Goal: Check status: Check status

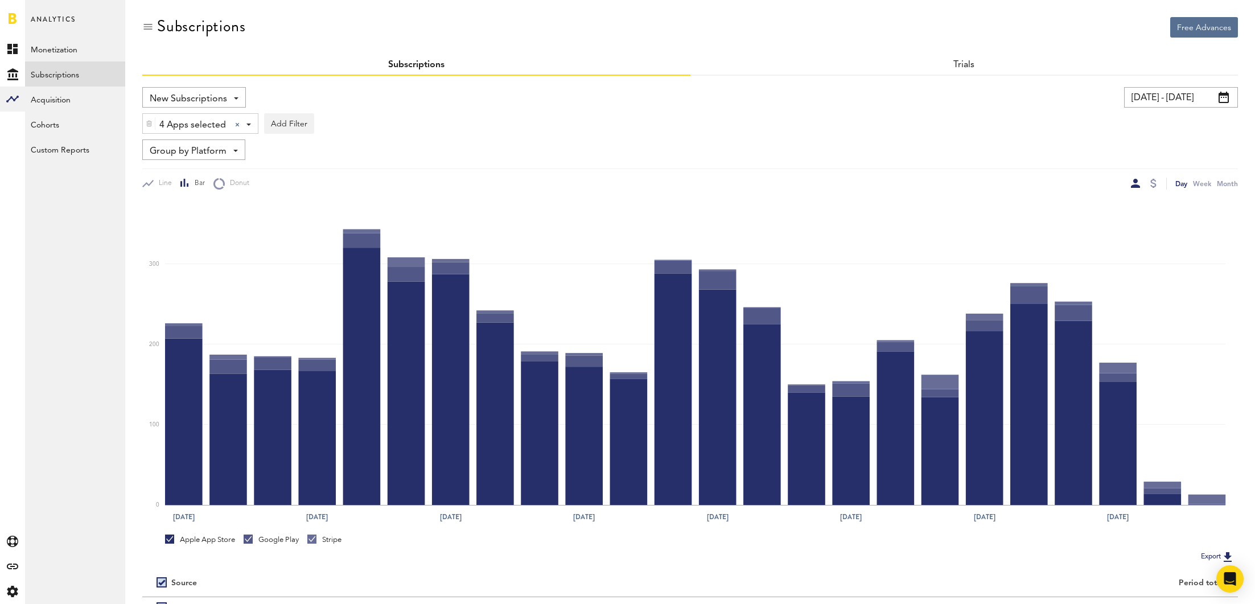
click at [1169, 108] on div "4 Apps selected 4 Apps selected All Active Inactive CoachNow: Sports Coaching A…" at bounding box center [690, 121] width 1096 height 26
click at [1170, 100] on input "[DATE] - [DATE]" at bounding box center [1181, 97] width 114 height 20
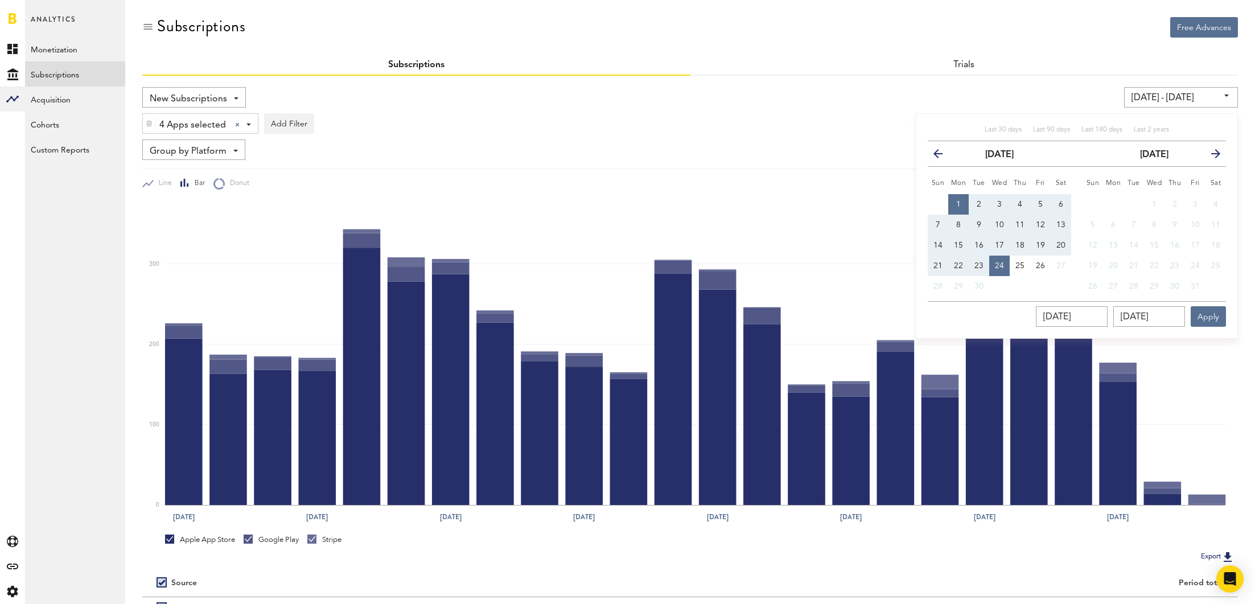
click at [960, 197] on button "1" at bounding box center [958, 204] width 20 height 20
type input "[DATE] - [DATE]"
type input "[DATE]"
click at [1037, 262] on span "26" at bounding box center [1040, 266] width 9 height 8
type input "[DATE] - [DATE]"
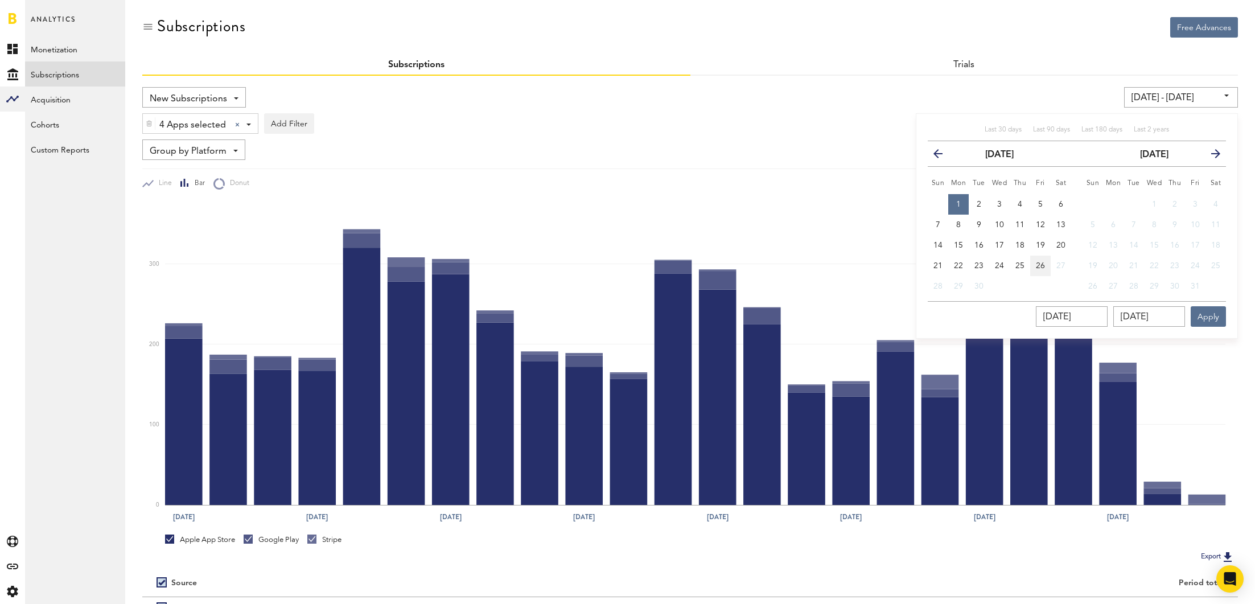
type input "[DATE]"
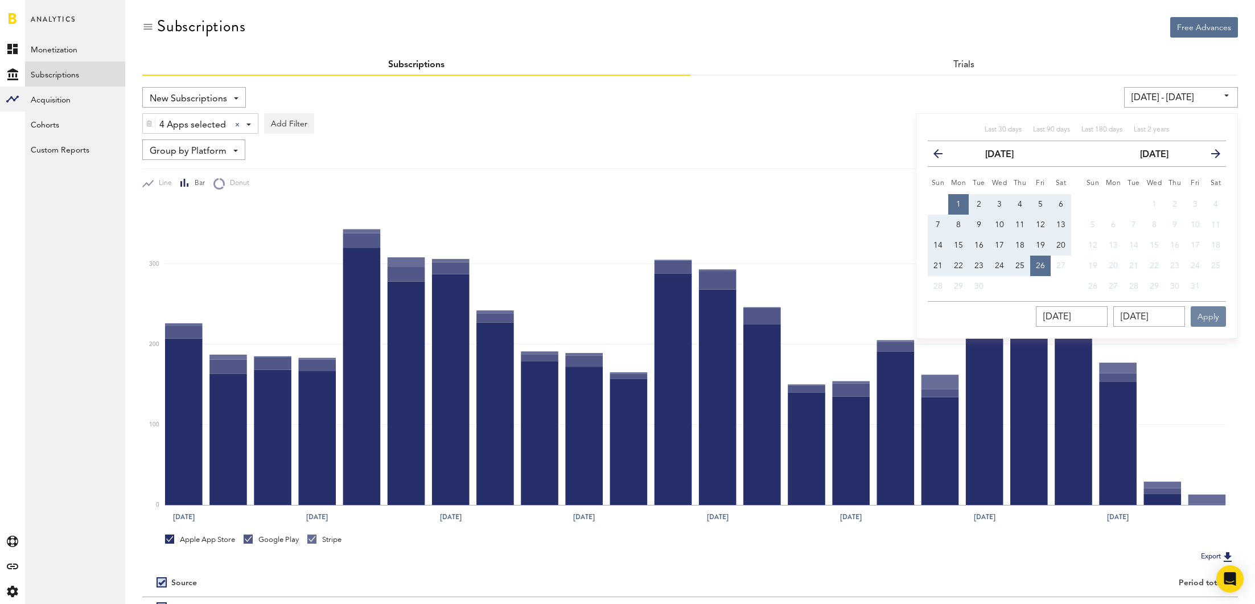
click at [1198, 310] on button "Apply" at bounding box center [1208, 316] width 35 height 20
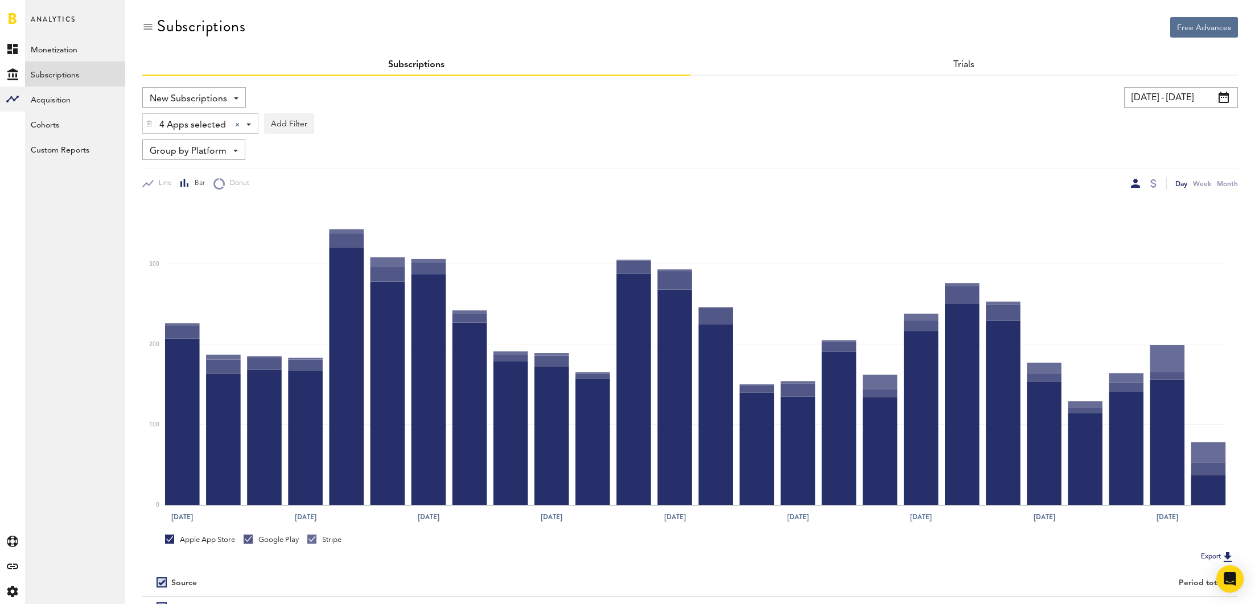
click at [1186, 93] on input "[DATE] - [DATE]" at bounding box center [1181, 97] width 114 height 20
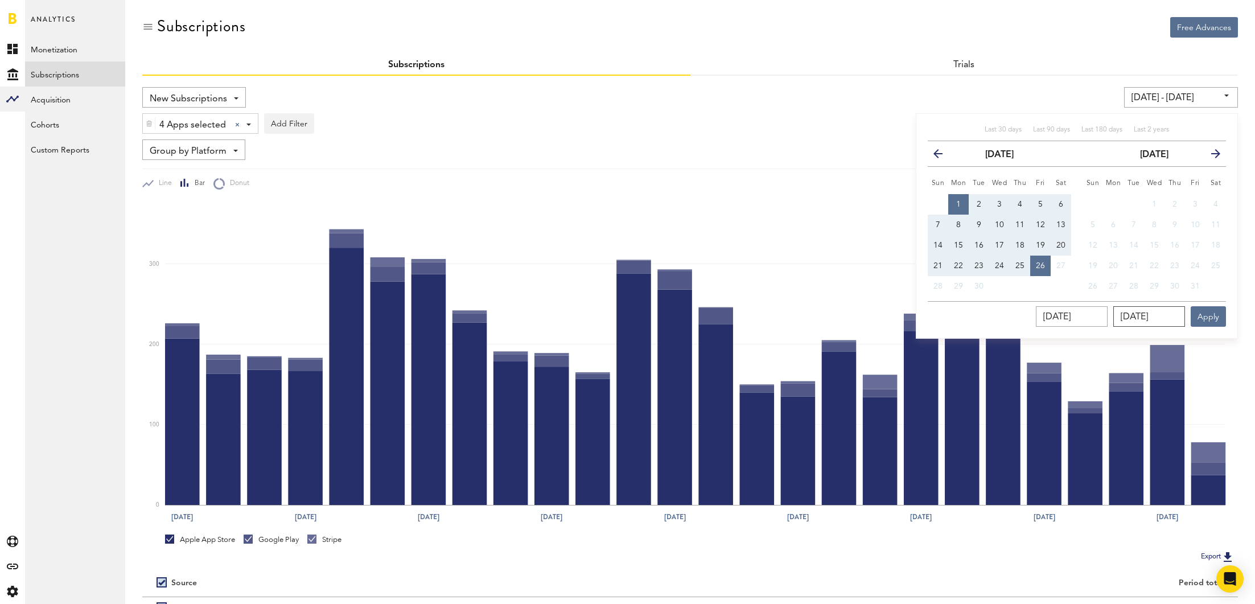
click at [1163, 310] on input "[DATE]" at bounding box center [1149, 316] width 72 height 20
click at [1162, 316] on input "[DATE]" at bounding box center [1149, 316] width 72 height 20
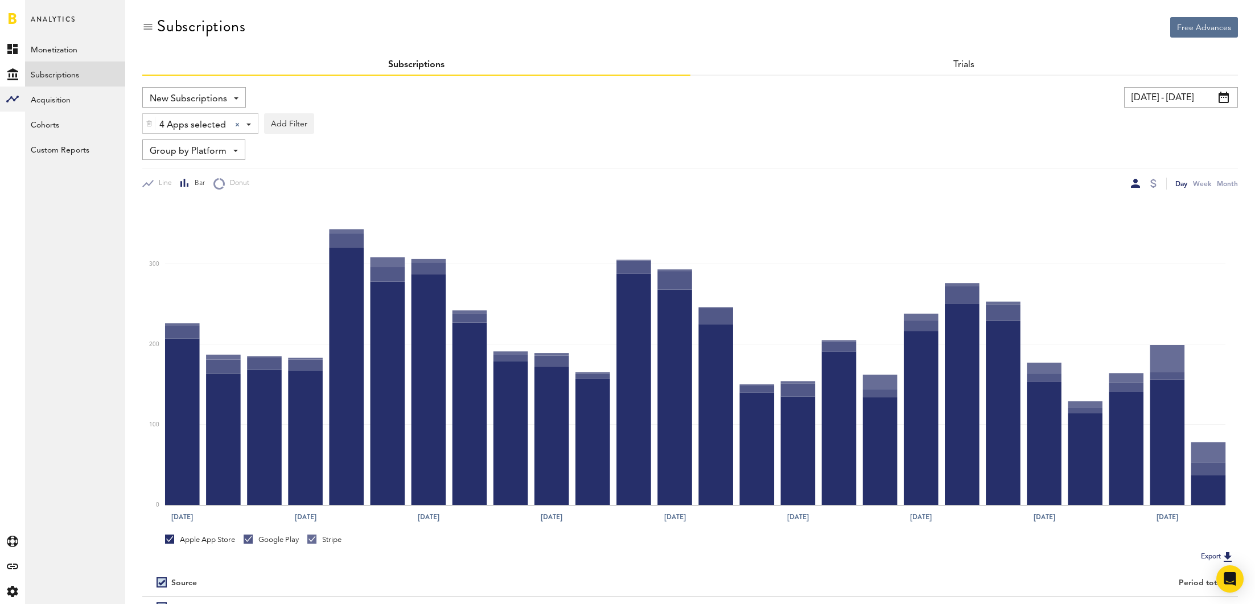
click at [1190, 95] on input "[DATE] - [DATE]" at bounding box center [1181, 97] width 114 height 20
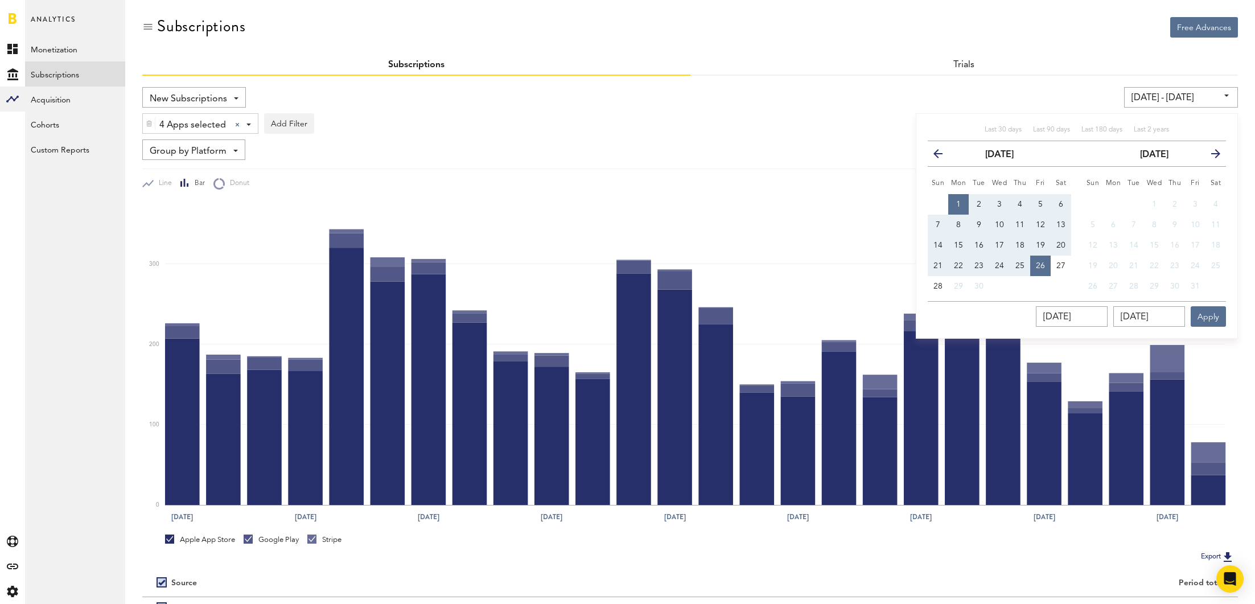
click at [960, 192] on th "Mon" at bounding box center [958, 181] width 20 height 28
click at [940, 285] on span "28" at bounding box center [937, 286] width 9 height 8
type input "09/28/25 - 09/28/25"
type input "09/28/2025"
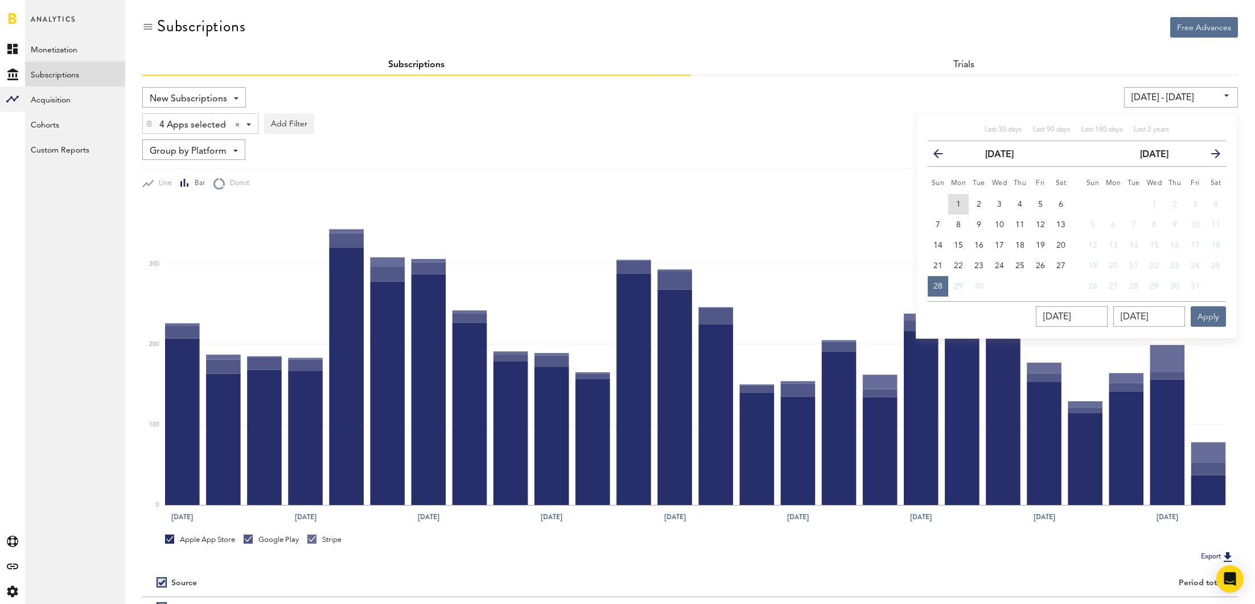
drag, startPoint x: 960, startPoint y: 200, endPoint x: 937, endPoint y: 289, distance: 91.5
click at [960, 201] on span "1" at bounding box center [958, 204] width 5 height 8
type input "[DATE] - [DATE]"
type input "[DATE]"
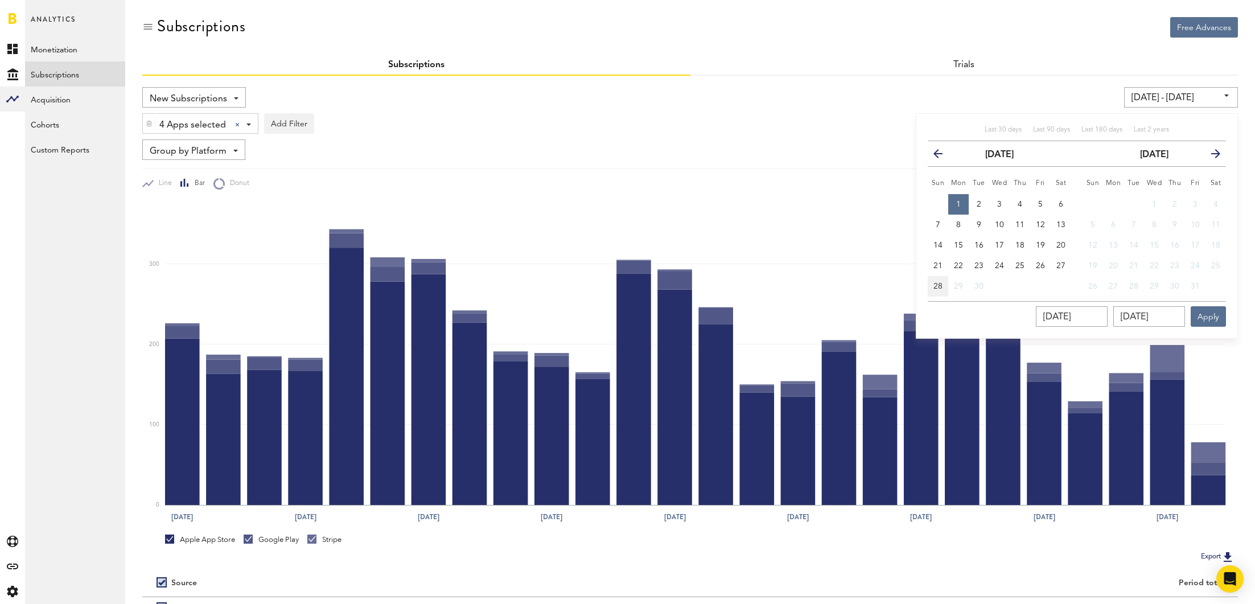
click at [937, 285] on span "28" at bounding box center [937, 286] width 9 height 8
type input "09/01/25 - 09/28/25"
type input "09/28/2025"
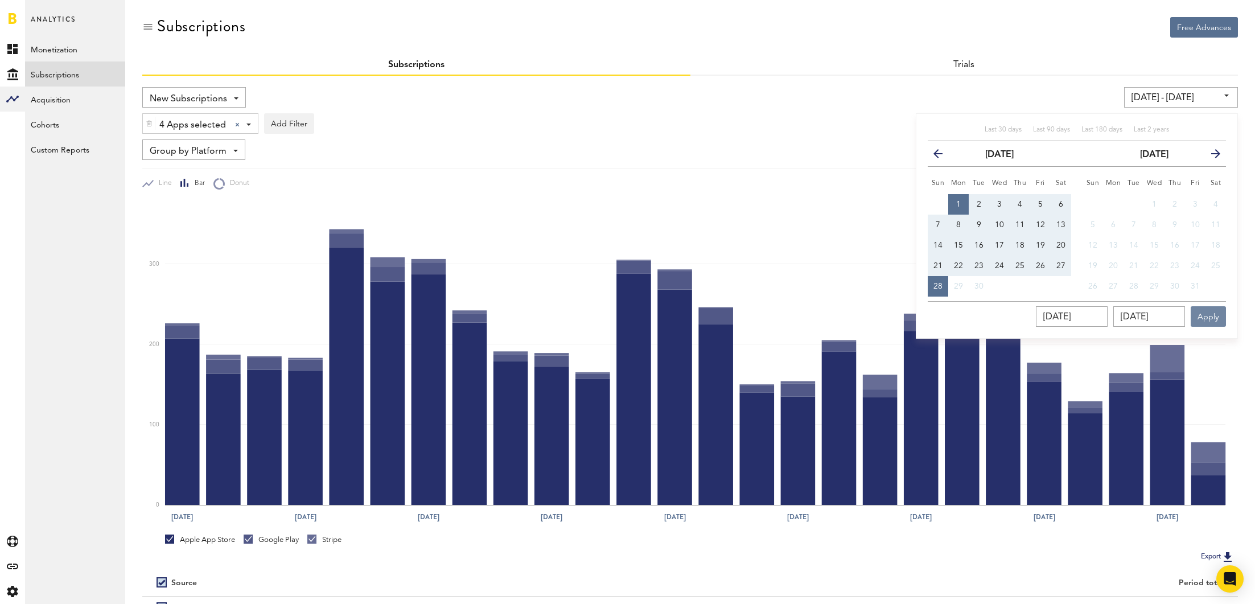
click at [1210, 311] on button "Apply" at bounding box center [1208, 316] width 35 height 20
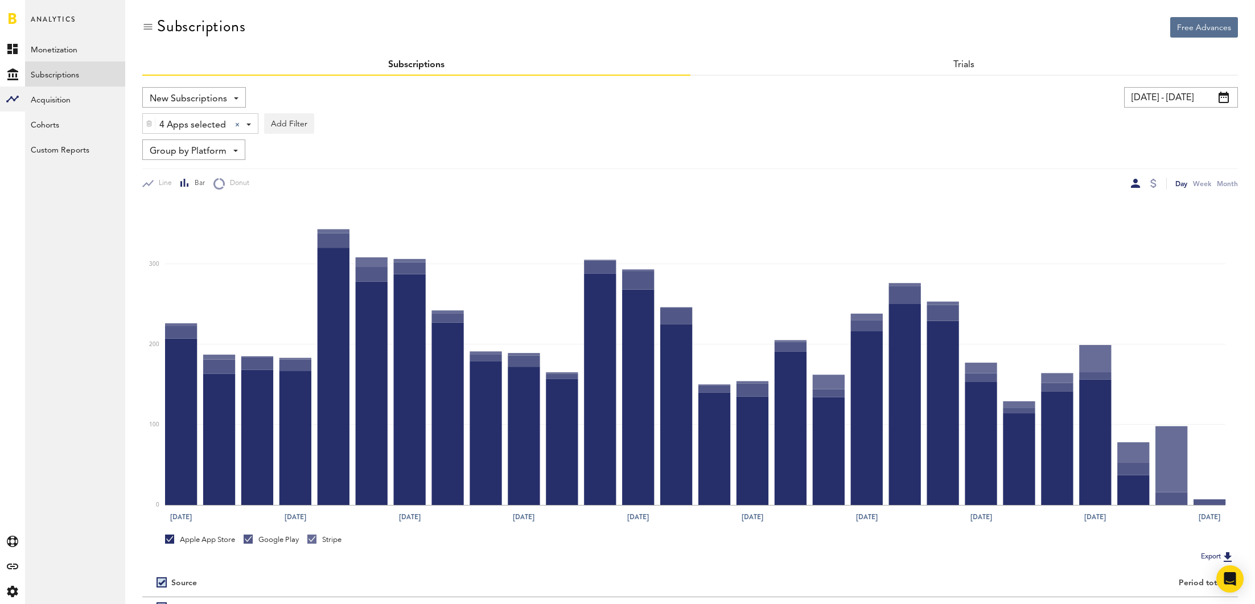
click at [1184, 98] on input "09/01/25 - 09/28/25" at bounding box center [1181, 97] width 114 height 20
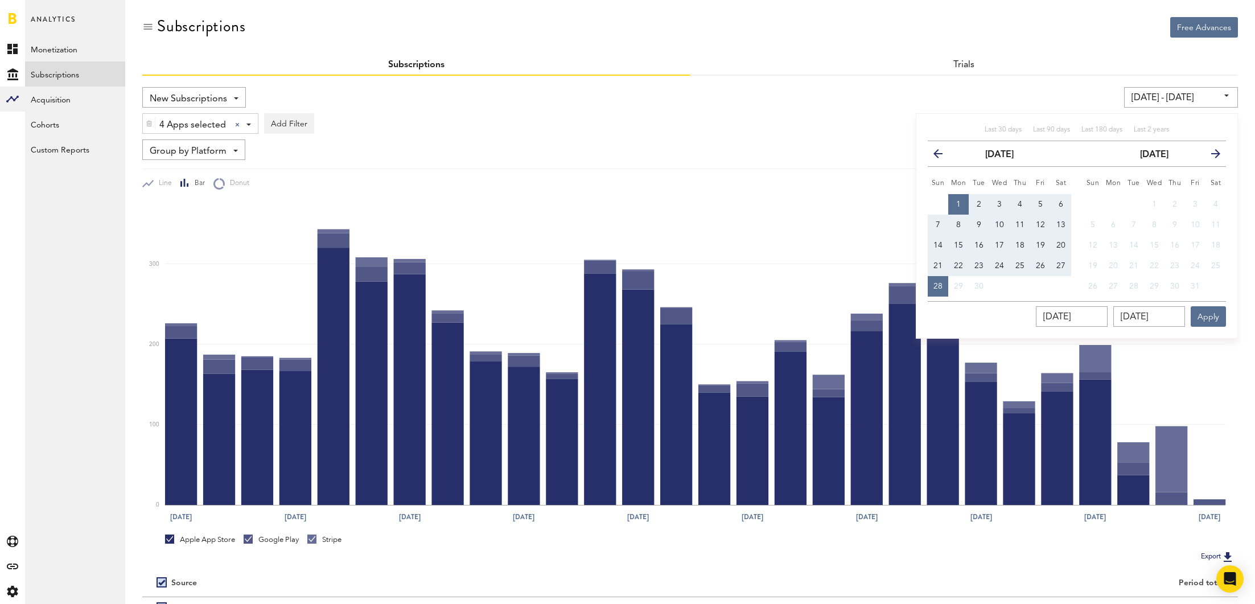
click at [958, 203] on span "1" at bounding box center [958, 204] width 5 height 8
click at [1058, 262] on span "27" at bounding box center [1060, 266] width 9 height 8
type input "09/27/25 - 09/27/25"
type input "09/27/2025"
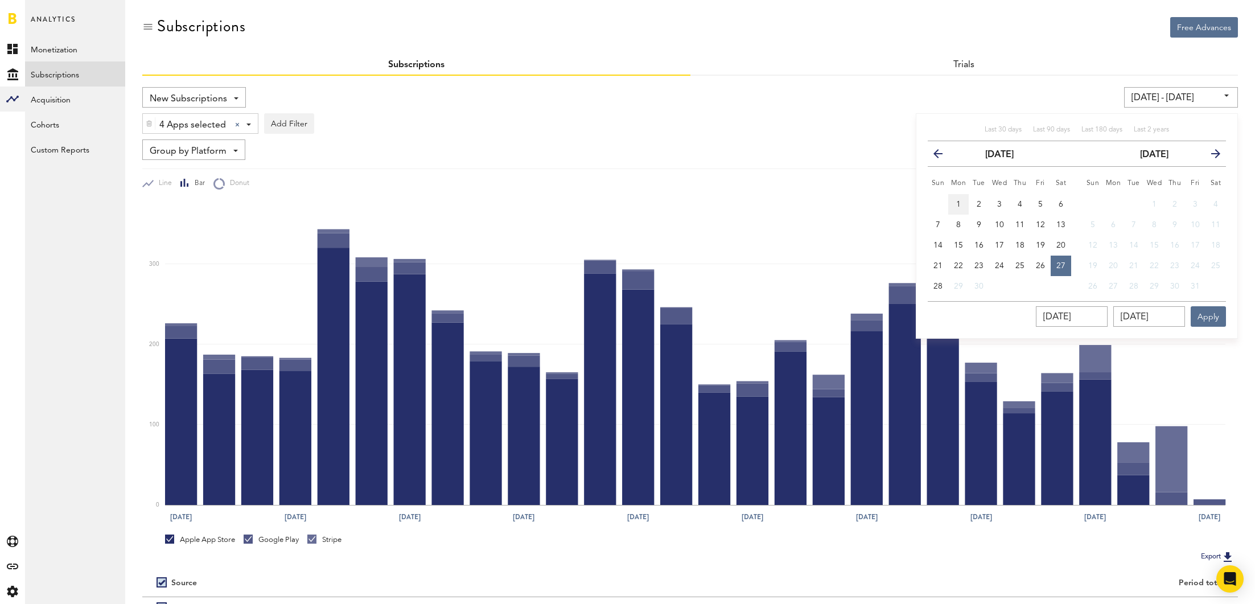
click at [952, 199] on button "1" at bounding box center [958, 204] width 20 height 20
type input "[DATE] - [DATE]"
type input "[DATE]"
drag, startPoint x: 1060, startPoint y: 267, endPoint x: 1200, endPoint y: 318, distance: 148.9
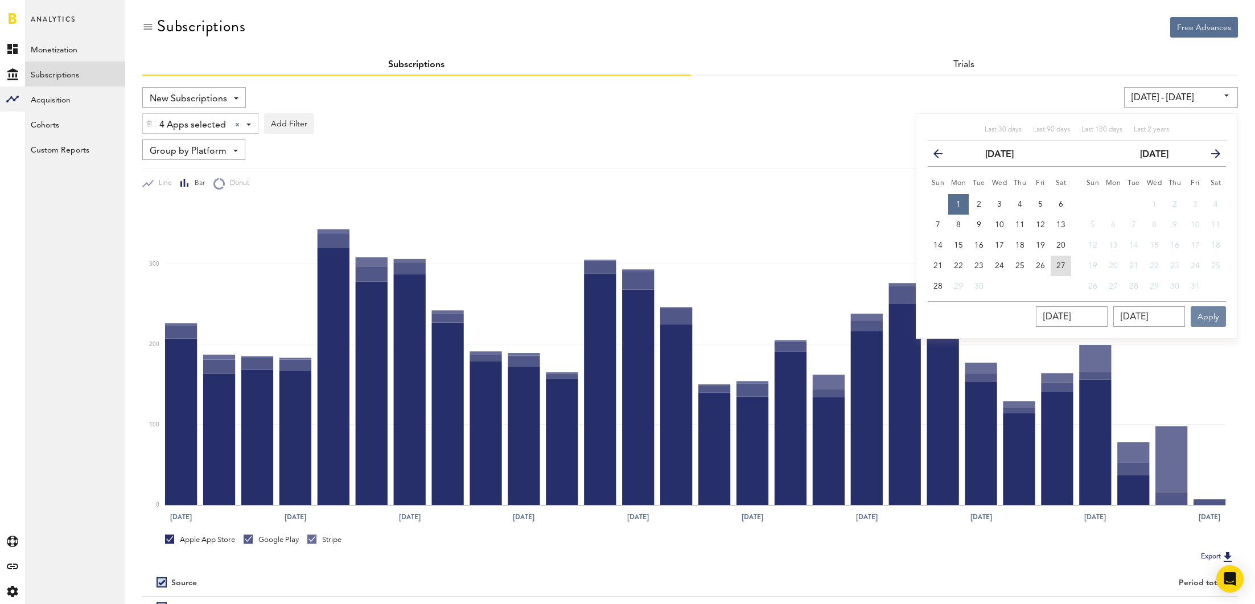
click at [1060, 267] on span "27" at bounding box center [1060, 266] width 9 height 8
type input "09/01/25 - 09/27/25"
type input "09/27/2025"
click at [1208, 315] on button "Apply" at bounding box center [1208, 316] width 35 height 20
